Goal: Information Seeking & Learning: Understand process/instructions

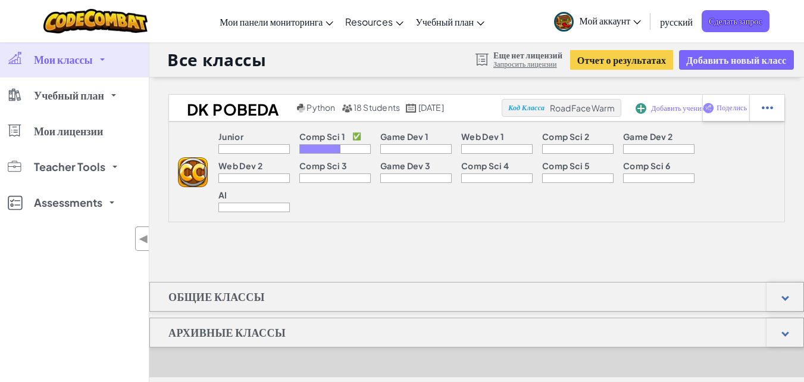
click at [102, 58] on span at bounding box center [102, 59] width 5 height 2
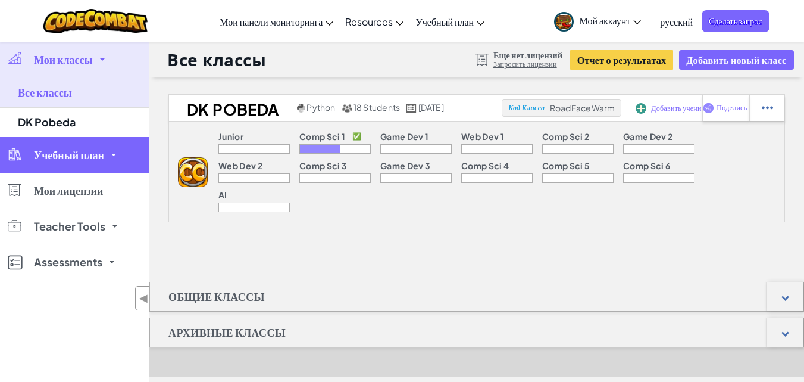
click at [104, 151] on span "Учебный план" at bounding box center [69, 154] width 70 height 11
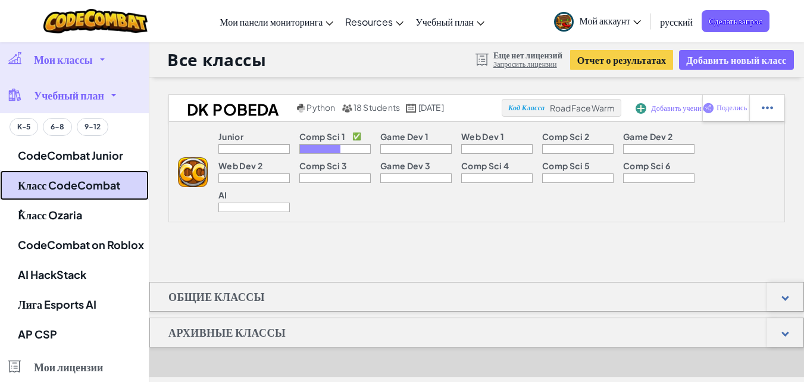
click at [93, 189] on link "Класс CodeCombat" at bounding box center [74, 185] width 149 height 30
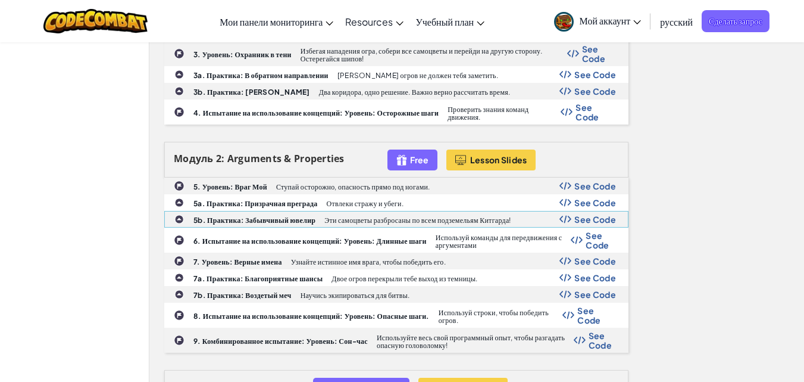
scroll to position [497, 0]
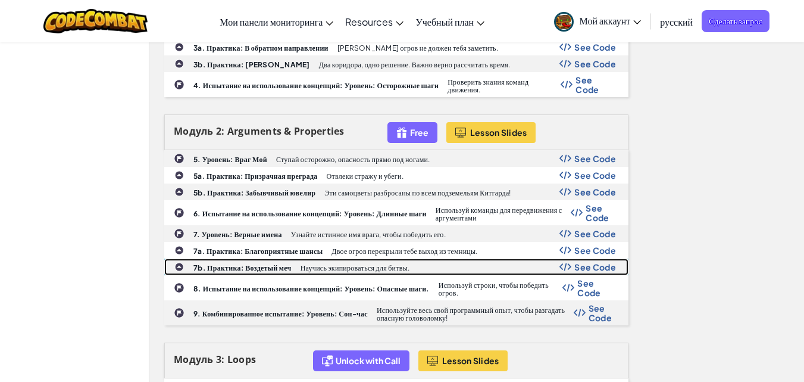
click at [257, 268] on b "7b. Практика: Воздетый меч" at bounding box center [242, 267] width 98 height 9
